Goal: Information Seeking & Learning: Learn about a topic

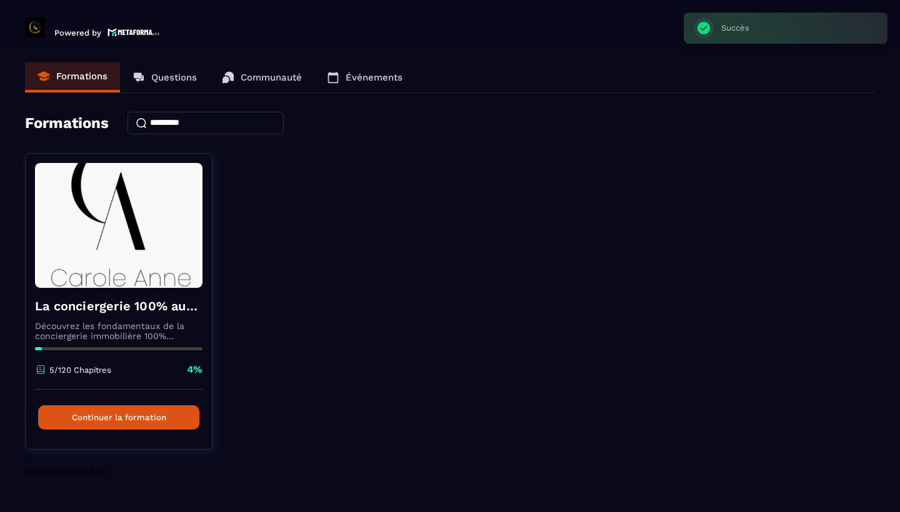
click at [98, 79] on p "Formations" at bounding box center [81, 76] width 51 height 11
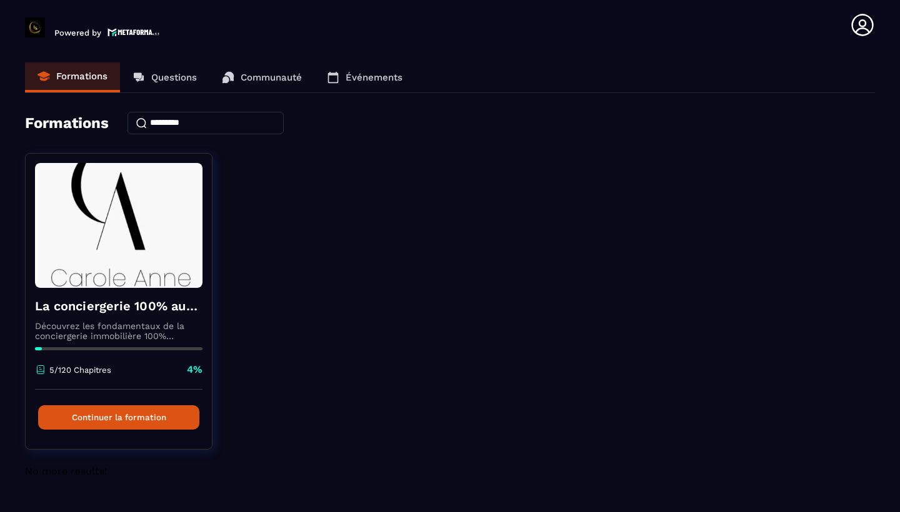
click at [119, 24] on div "Powered by" at bounding box center [94, 24] width 138 height 25
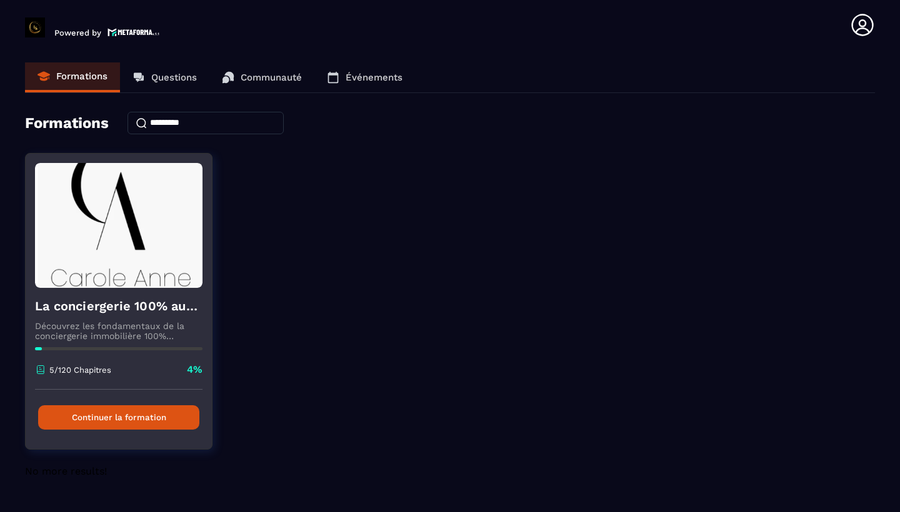
click at [139, 424] on button "Continuer la formation" at bounding box center [118, 418] width 161 height 24
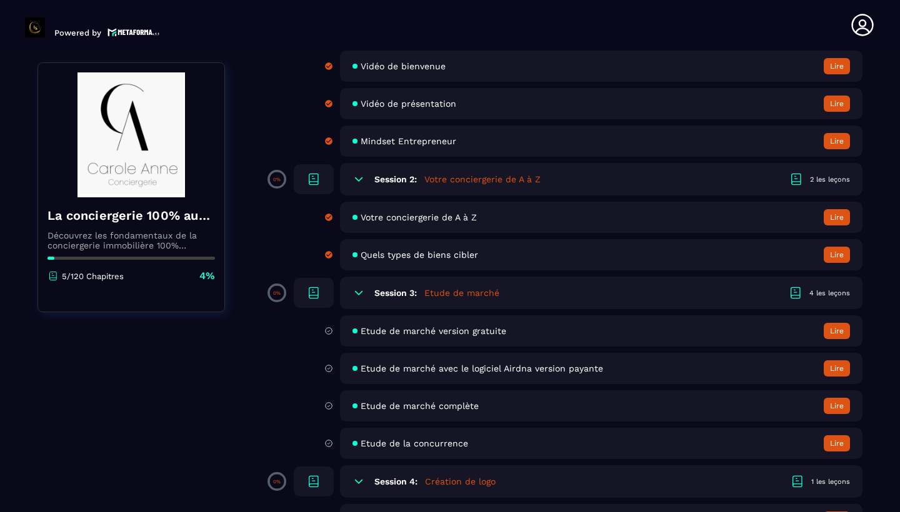
scroll to position [182, 0]
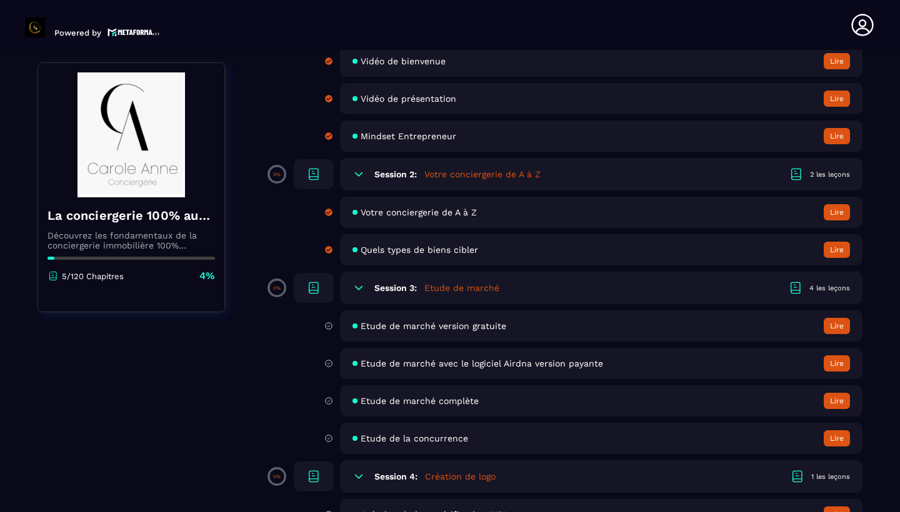
click at [852, 216] on div "Votre conciergerie de A à Z [GEOGRAPHIC_DATA]" at bounding box center [601, 212] width 522 height 31
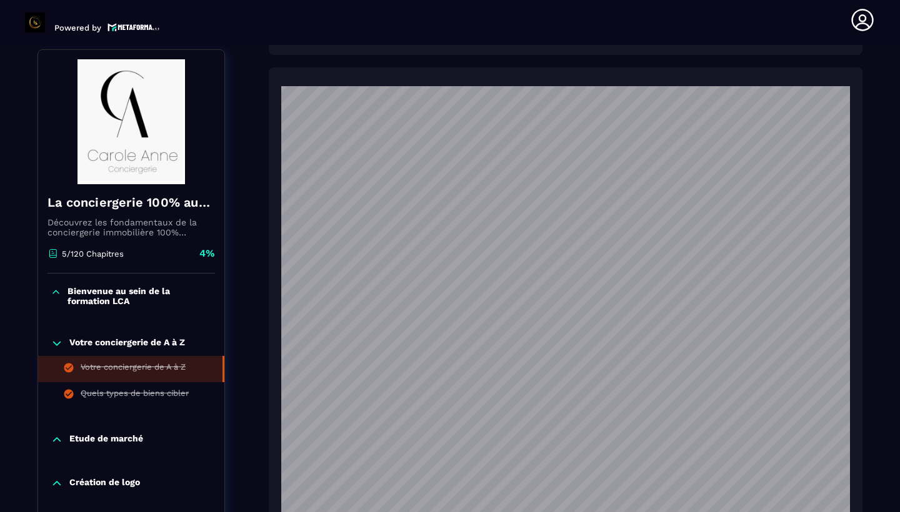
scroll to position [1107, 0]
click at [119, 434] on p "Etude de marché" at bounding box center [106, 440] width 74 height 12
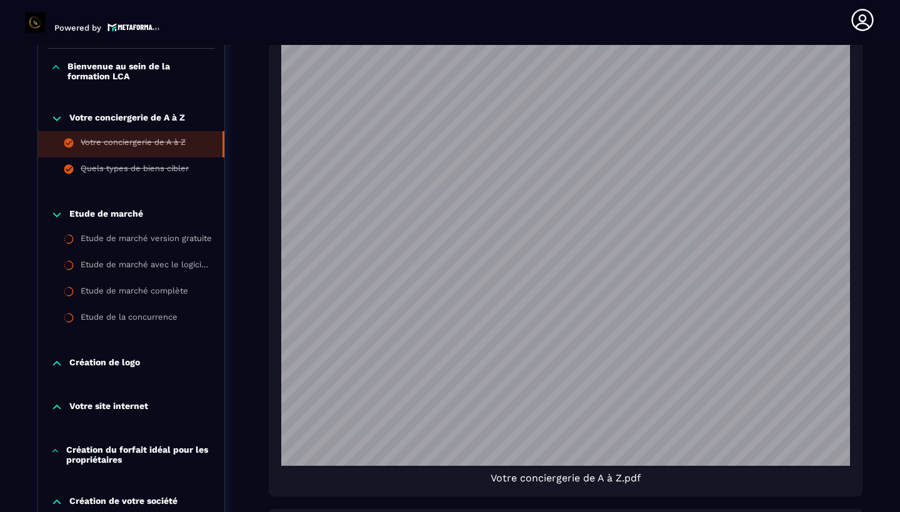
scroll to position [896, 0]
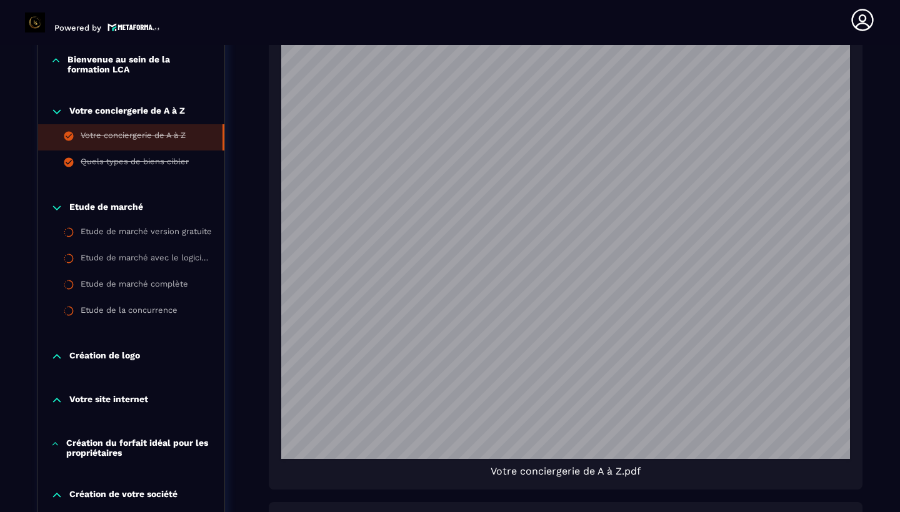
click at [122, 442] on p "Création du forfait idéal pour les propriétaires" at bounding box center [139, 448] width 146 height 20
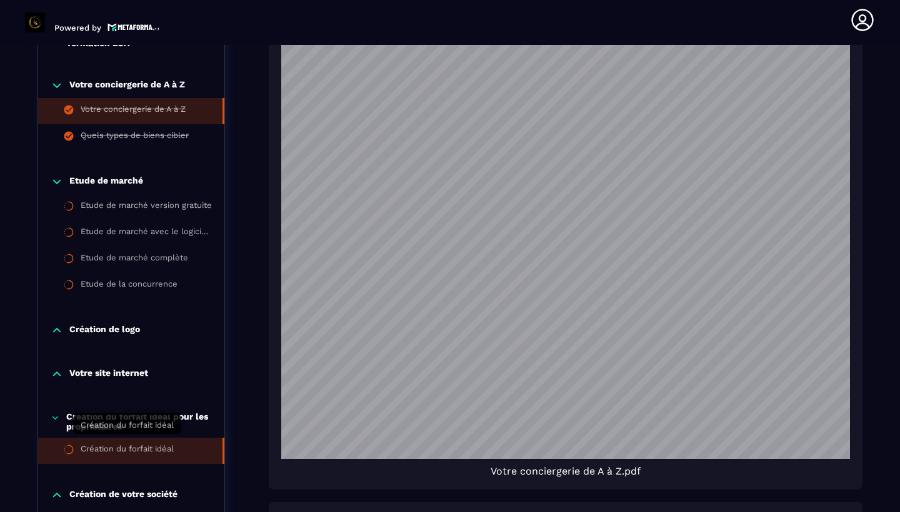
click at [97, 444] on div "Création du forfait idéal" at bounding box center [127, 451] width 93 height 14
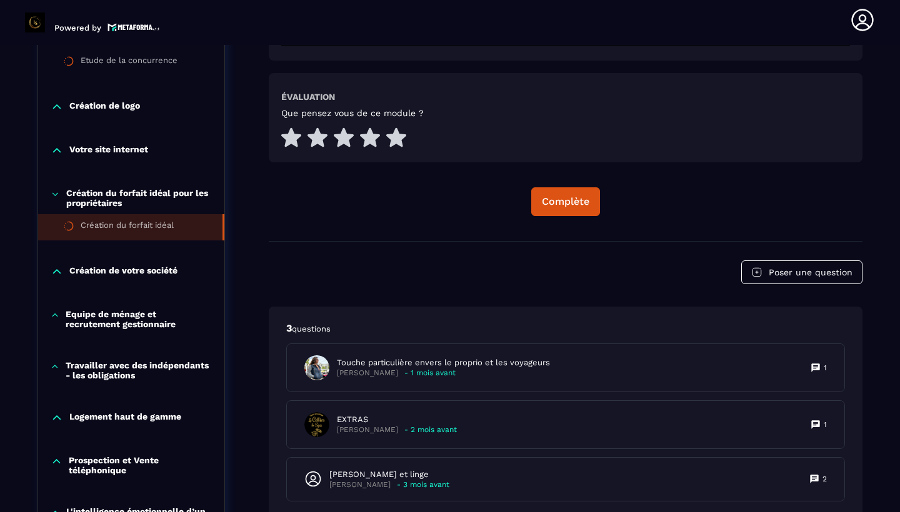
scroll to position [607, 0]
click at [130, 273] on p "Création de votre société" at bounding box center [123, 272] width 108 height 12
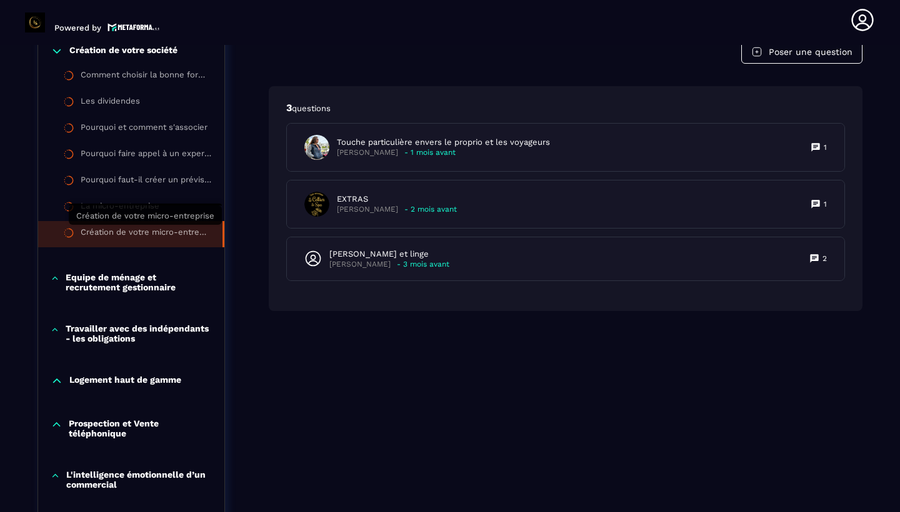
scroll to position [827, 0]
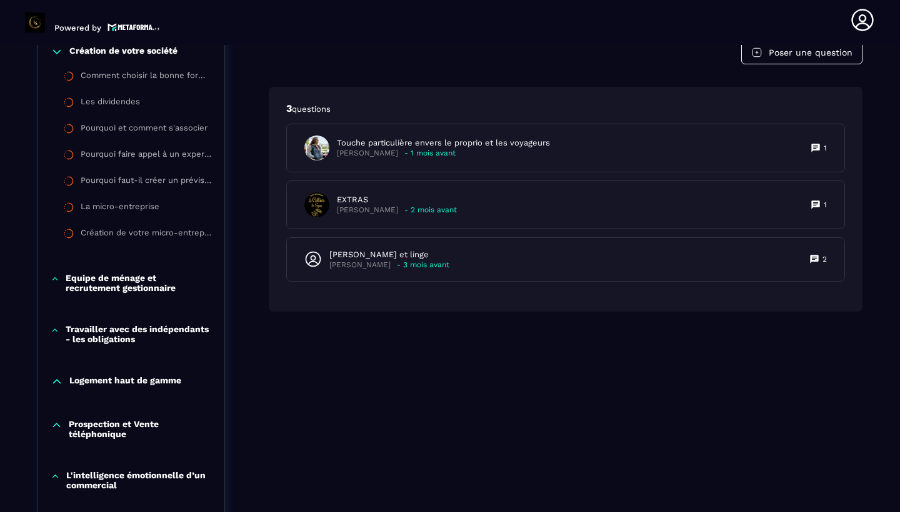
click at [152, 284] on p "Equipe de ménage et recrutement gestionnaire" at bounding box center [139, 283] width 146 height 20
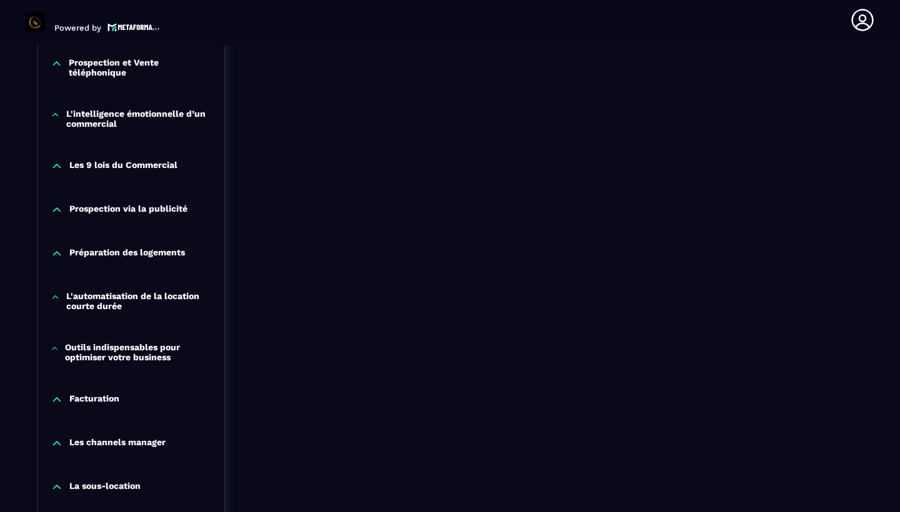
scroll to position [1295, 0]
click at [129, 299] on p "L'automatisation de la location courte durée" at bounding box center [139, 301] width 146 height 20
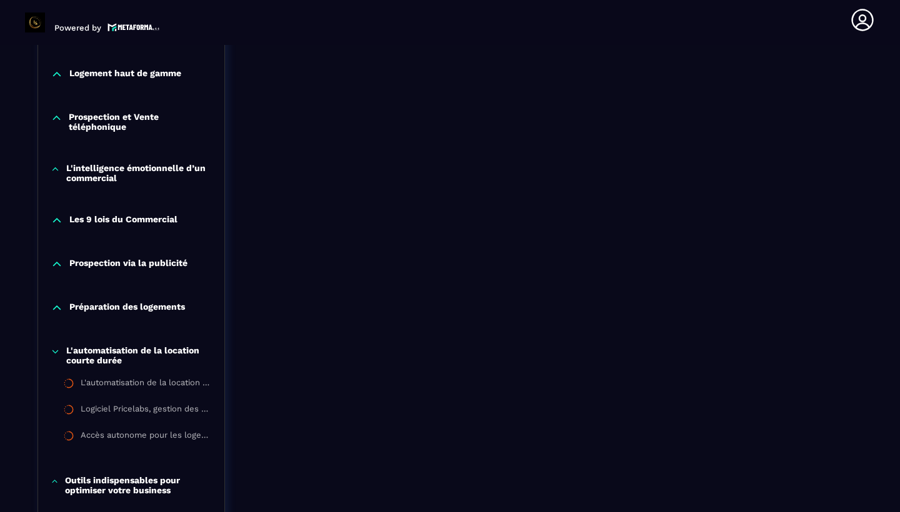
scroll to position [1244, 0]
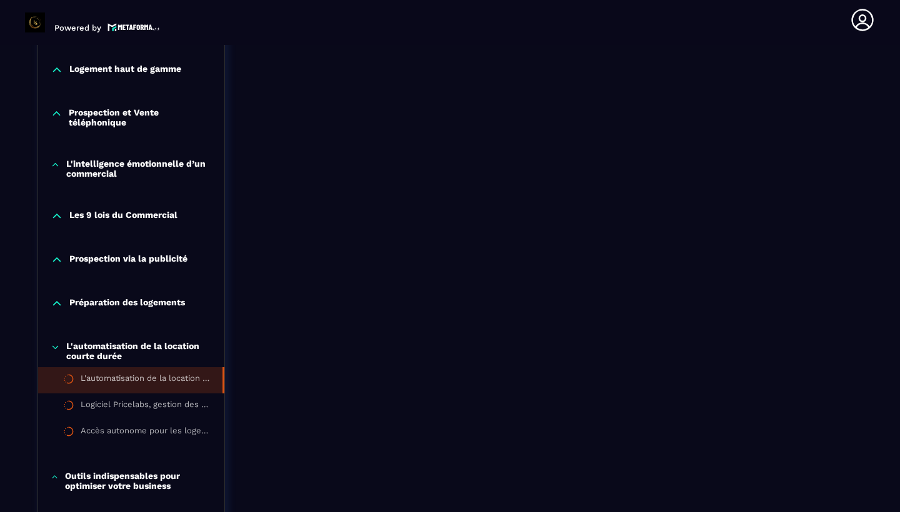
click at [160, 374] on div "L'automatisation de la location courte durée" at bounding box center [145, 381] width 129 height 14
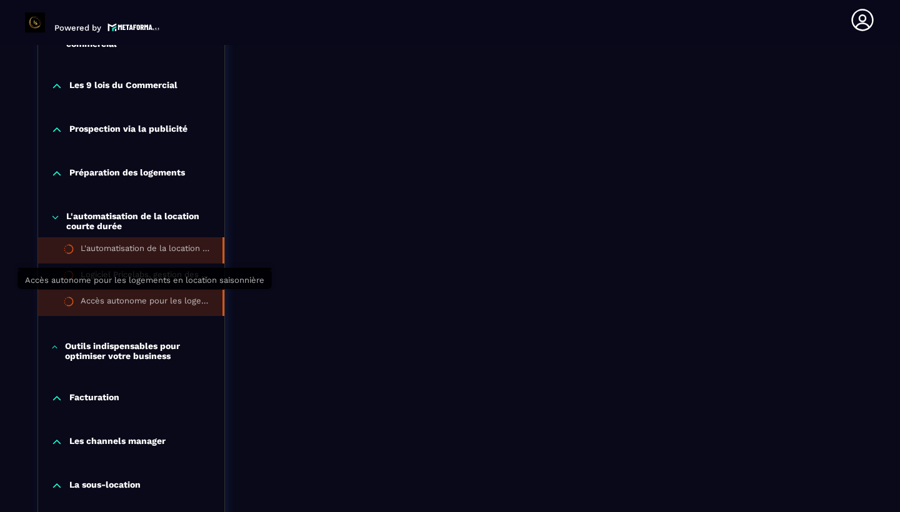
scroll to position [1387, 0]
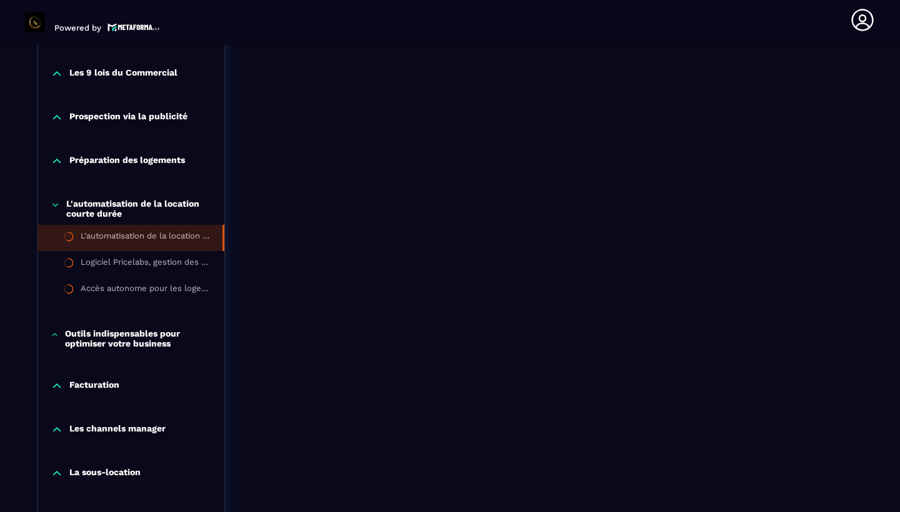
click at [100, 386] on p "Facturation" at bounding box center [94, 386] width 50 height 12
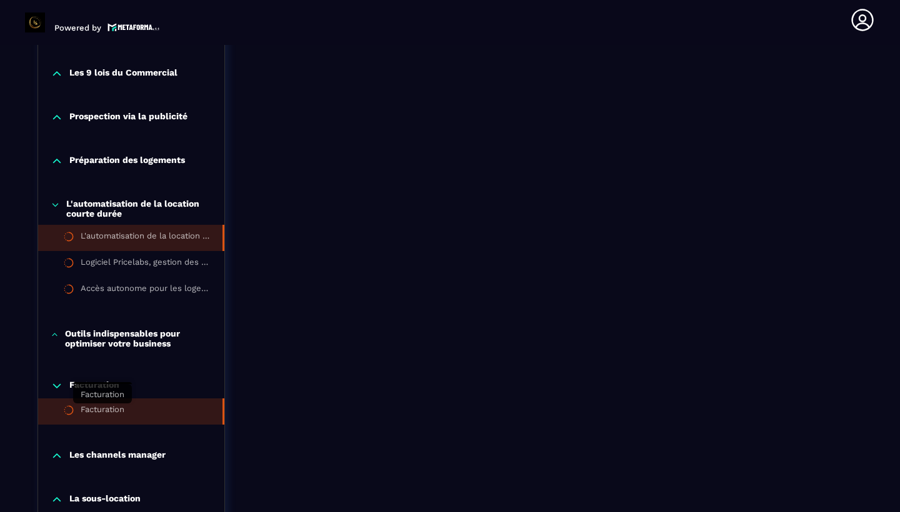
click at [102, 415] on div "Facturation" at bounding box center [103, 412] width 44 height 14
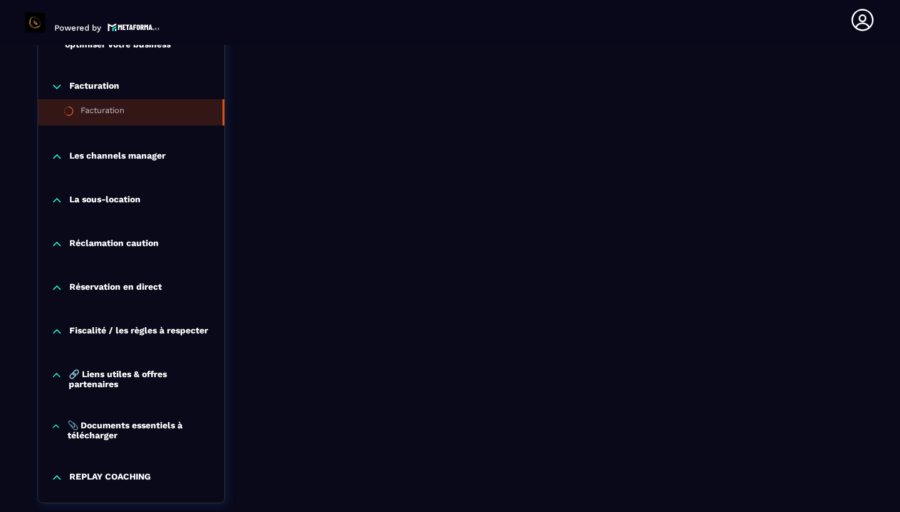
scroll to position [1688, 0]
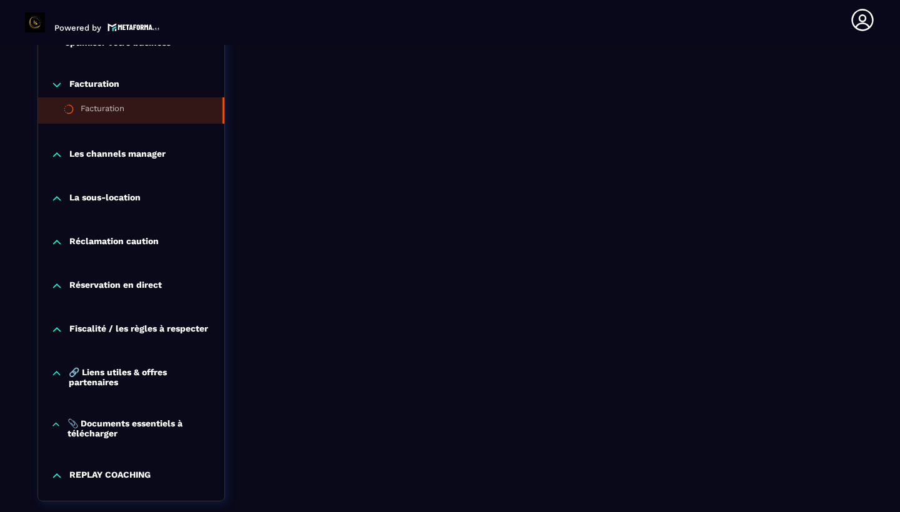
click at [109, 160] on p "Les channels manager" at bounding box center [117, 155] width 96 height 12
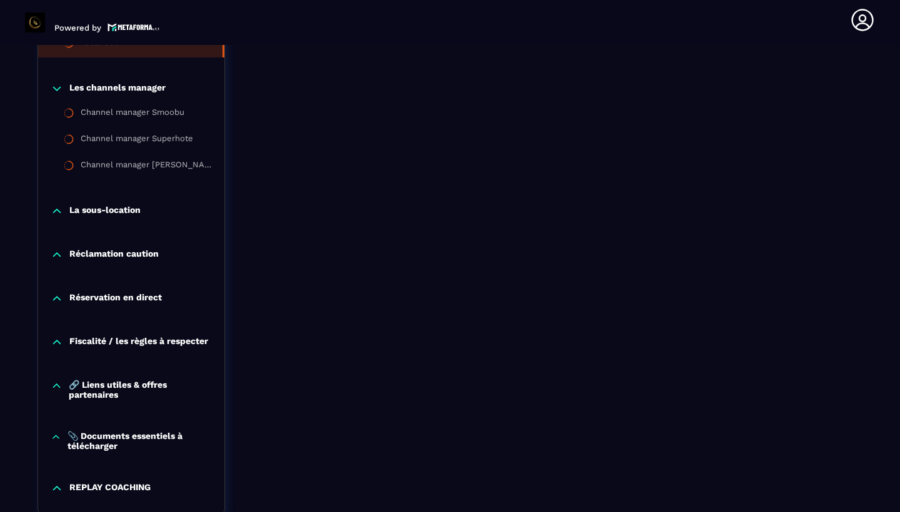
scroll to position [1826, 0]
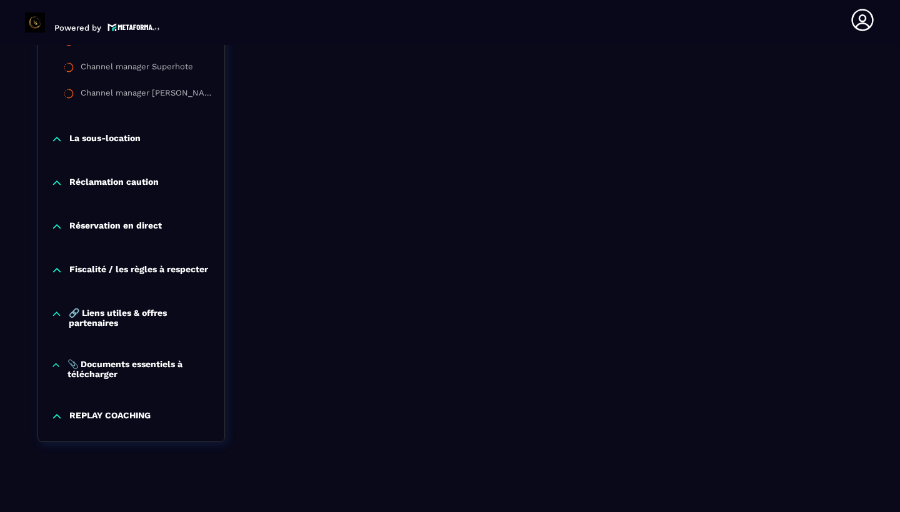
click at [117, 379] on p "📎 Documents essentiels à télécharger" at bounding box center [139, 369] width 144 height 20
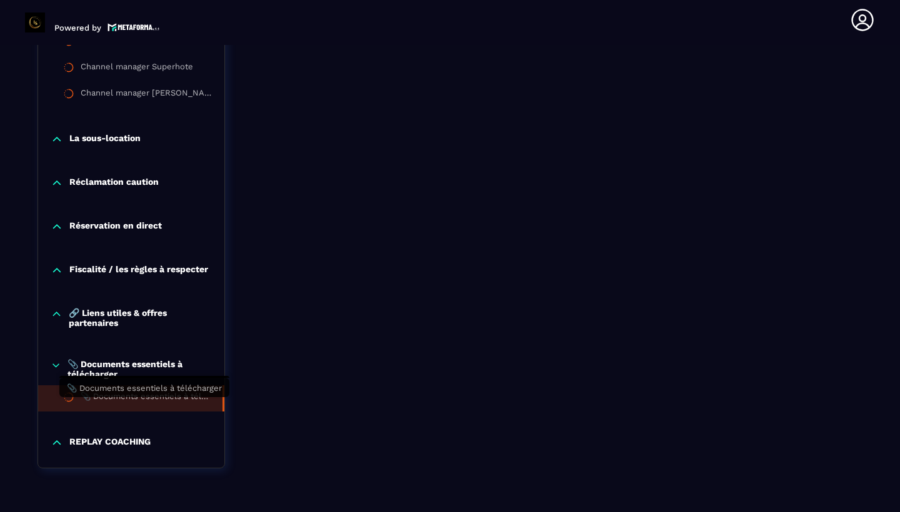
click at [135, 406] on div "📎 Documents essentiels à télécharger" at bounding box center [145, 399] width 129 height 14
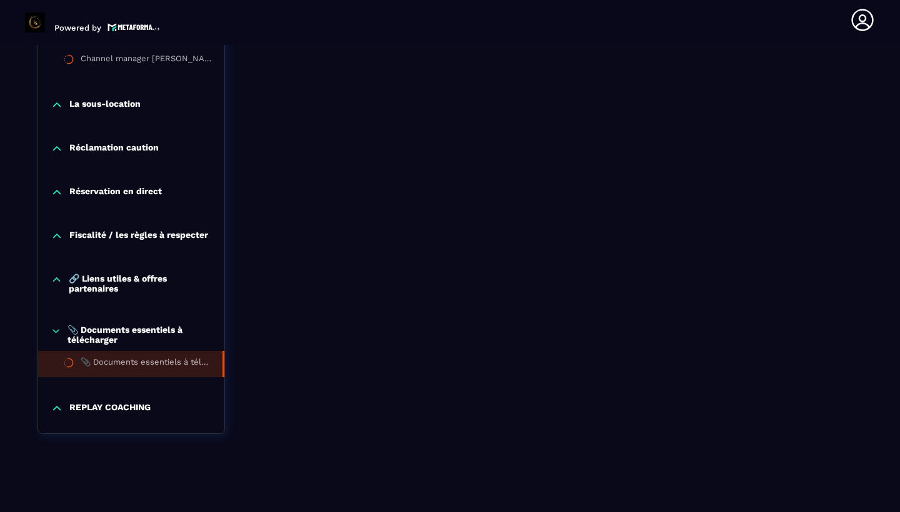
click at [109, 284] on p "🔗 Liens utiles & offres partenaires" at bounding box center [140, 284] width 143 height 20
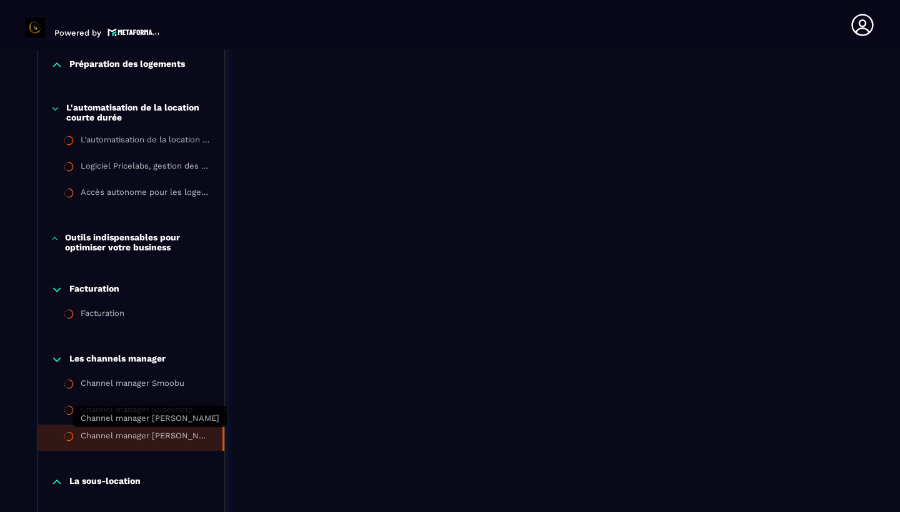
scroll to position [1475, 0]
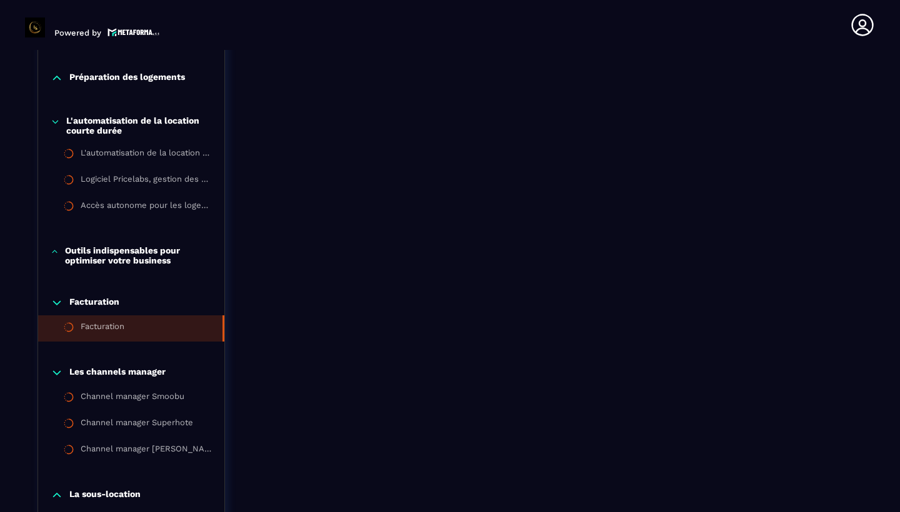
click at [107, 332] on div "Facturation" at bounding box center [103, 329] width 44 height 14
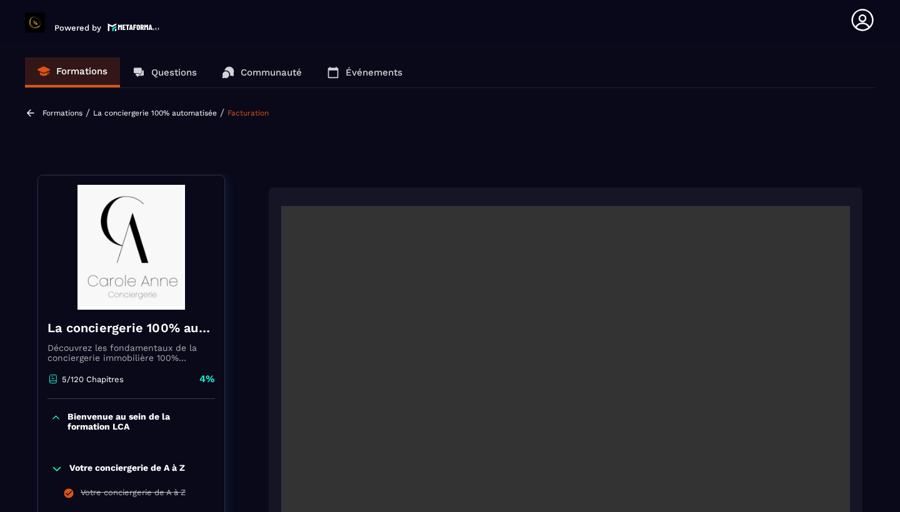
click at [33, 115] on icon at bounding box center [30, 112] width 11 height 11
